Goal: Task Accomplishment & Management: Use online tool/utility

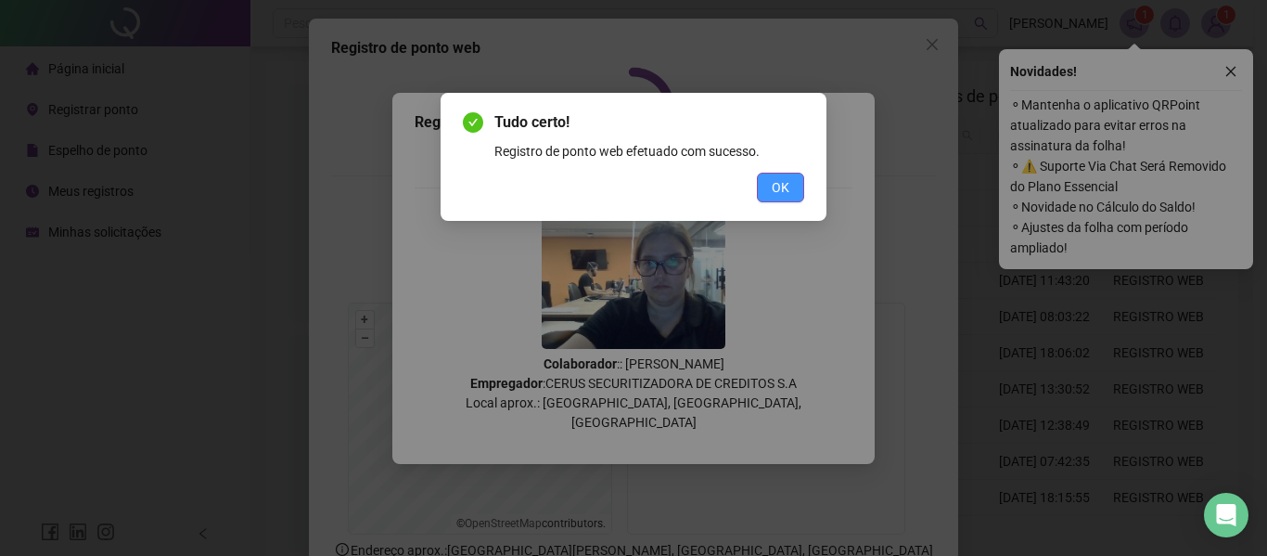
scroll to position [128, 0]
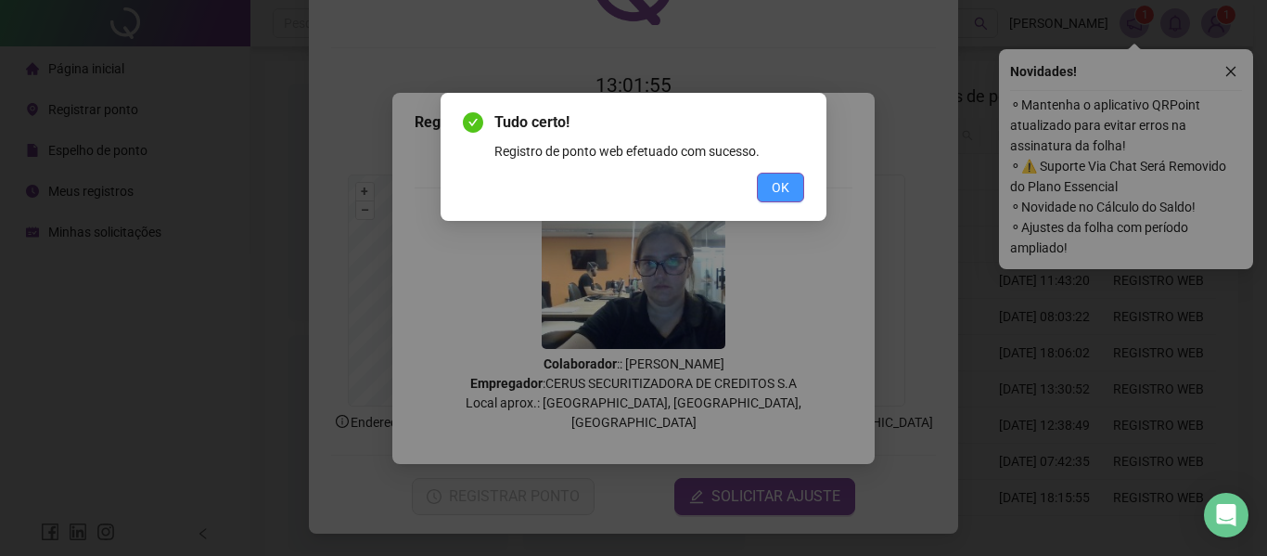
click at [781, 181] on span "OK" at bounding box center [781, 187] width 18 height 20
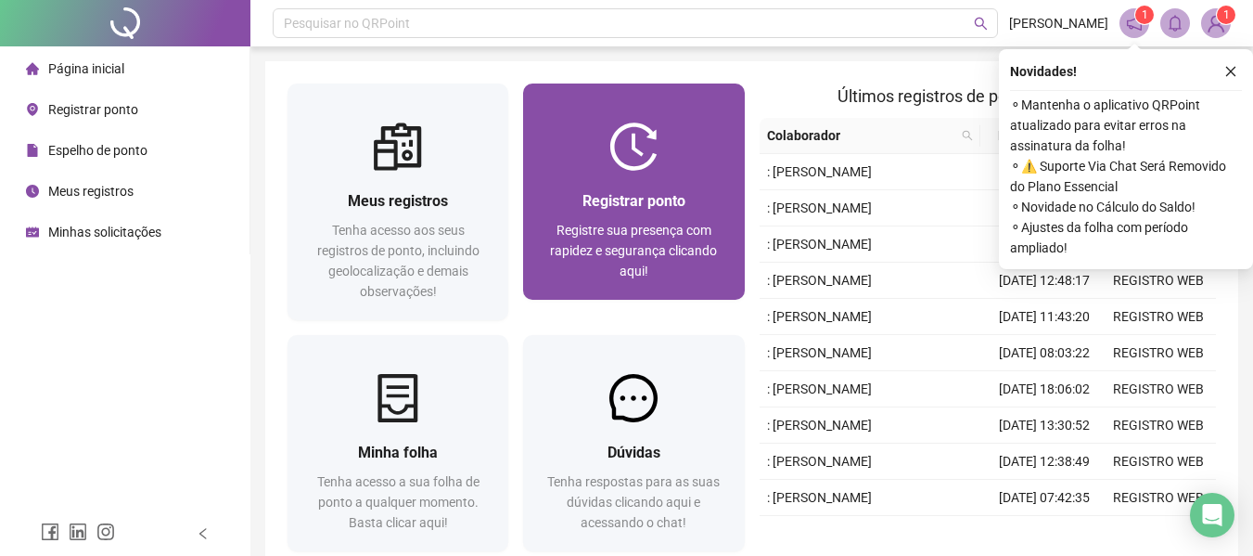
click at [670, 173] on div "Registrar ponto Registre sua presença com rapidez e segurança clicando aqui!" at bounding box center [633, 235] width 221 height 129
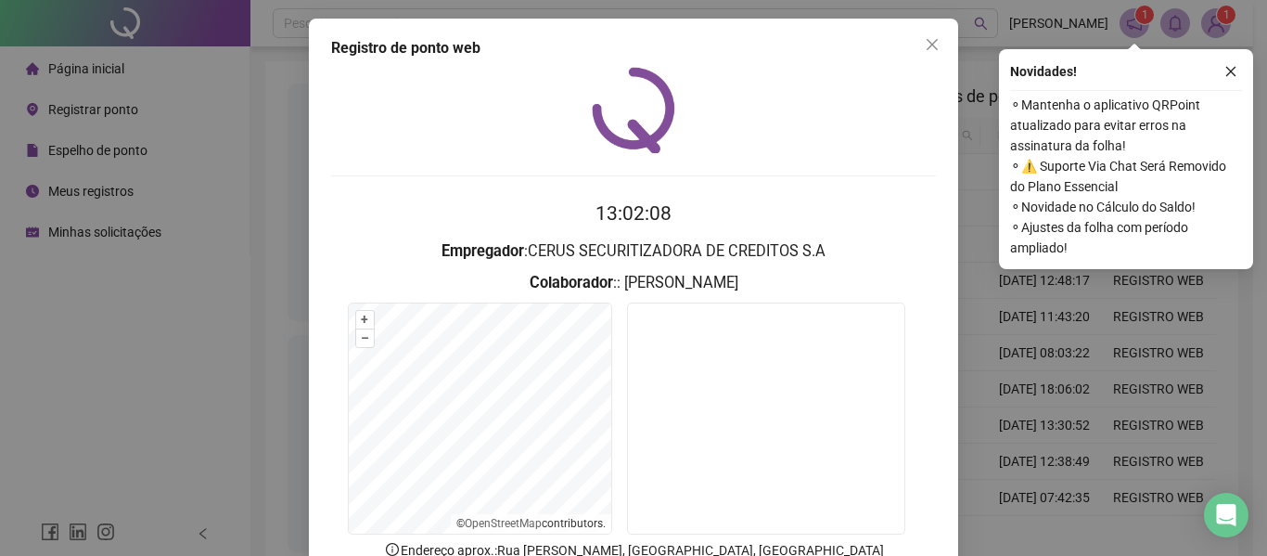
scroll to position [128, 0]
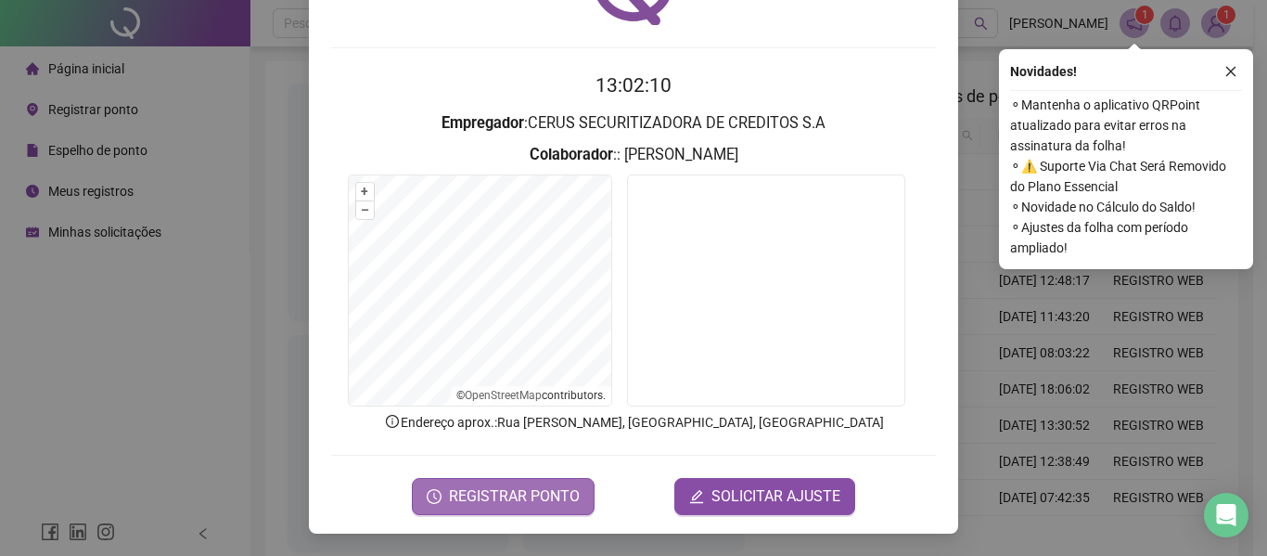
click at [563, 504] on span "REGISTRAR PONTO" at bounding box center [514, 496] width 131 height 22
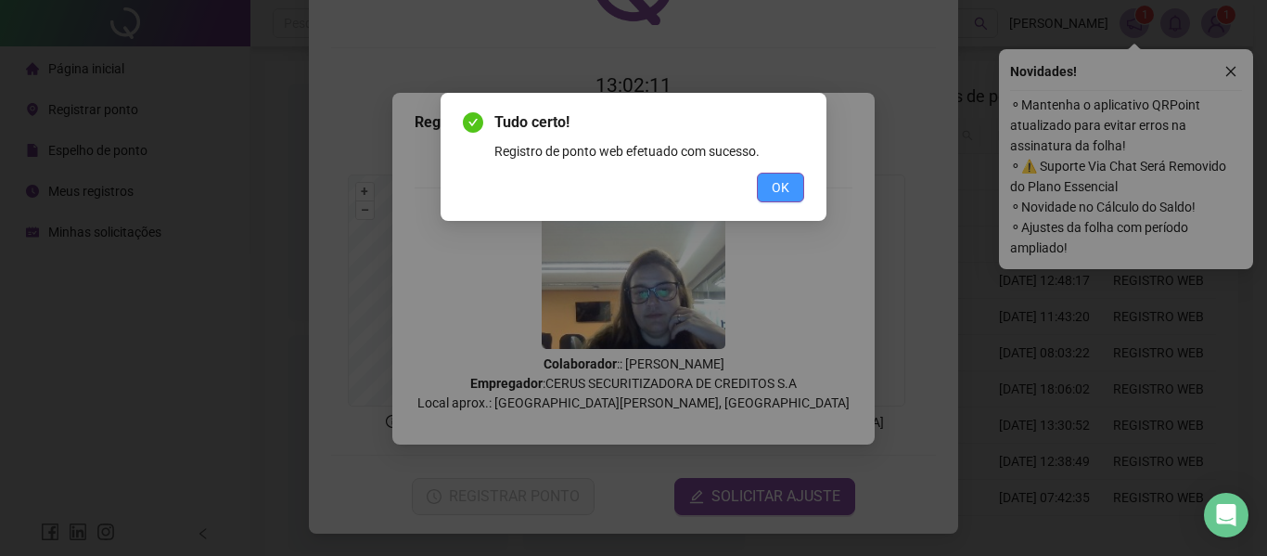
click at [776, 192] on span "OK" at bounding box center [781, 187] width 18 height 20
